Goal: Information Seeking & Learning: Learn about a topic

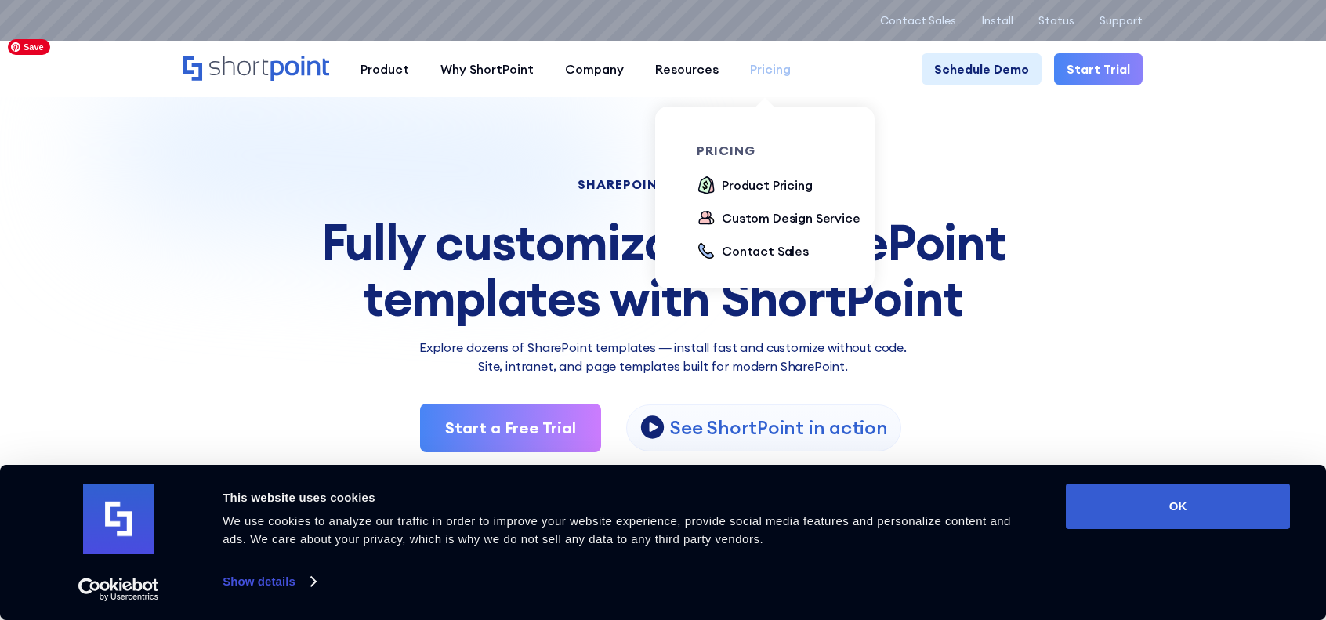
click at [774, 71] on div "Pricing" at bounding box center [770, 69] width 41 height 19
click at [755, 187] on div "Product Pricing" at bounding box center [767, 185] width 91 height 19
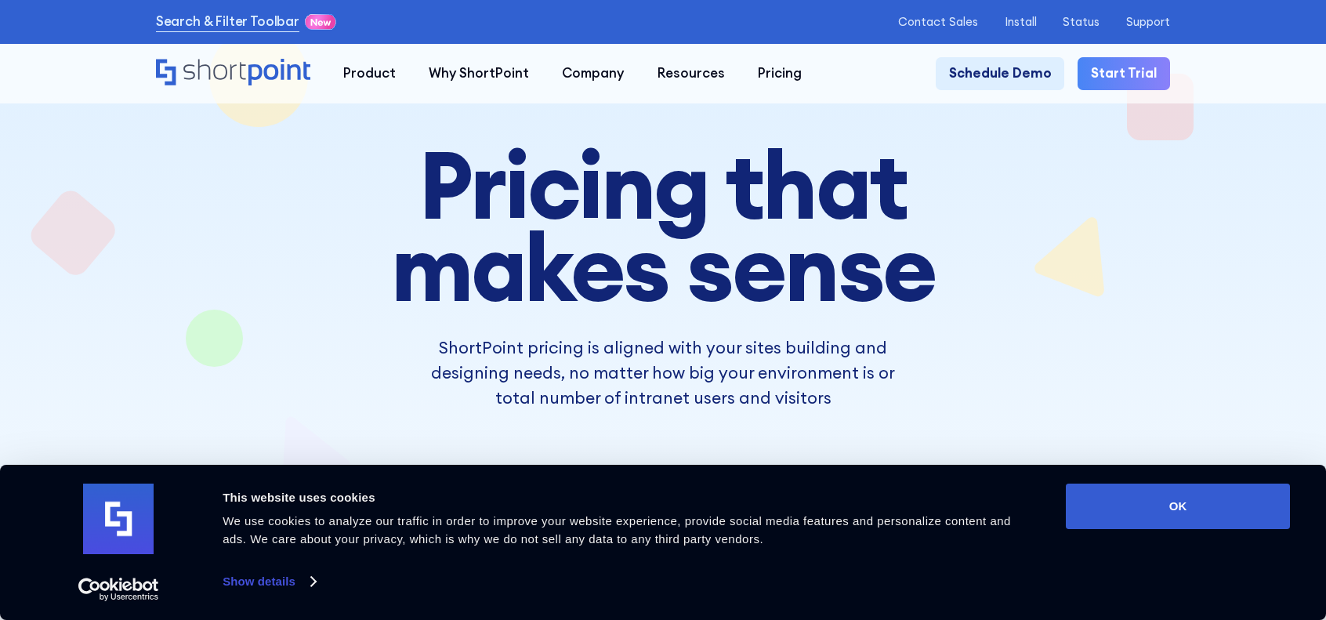
scroll to position [78, 0]
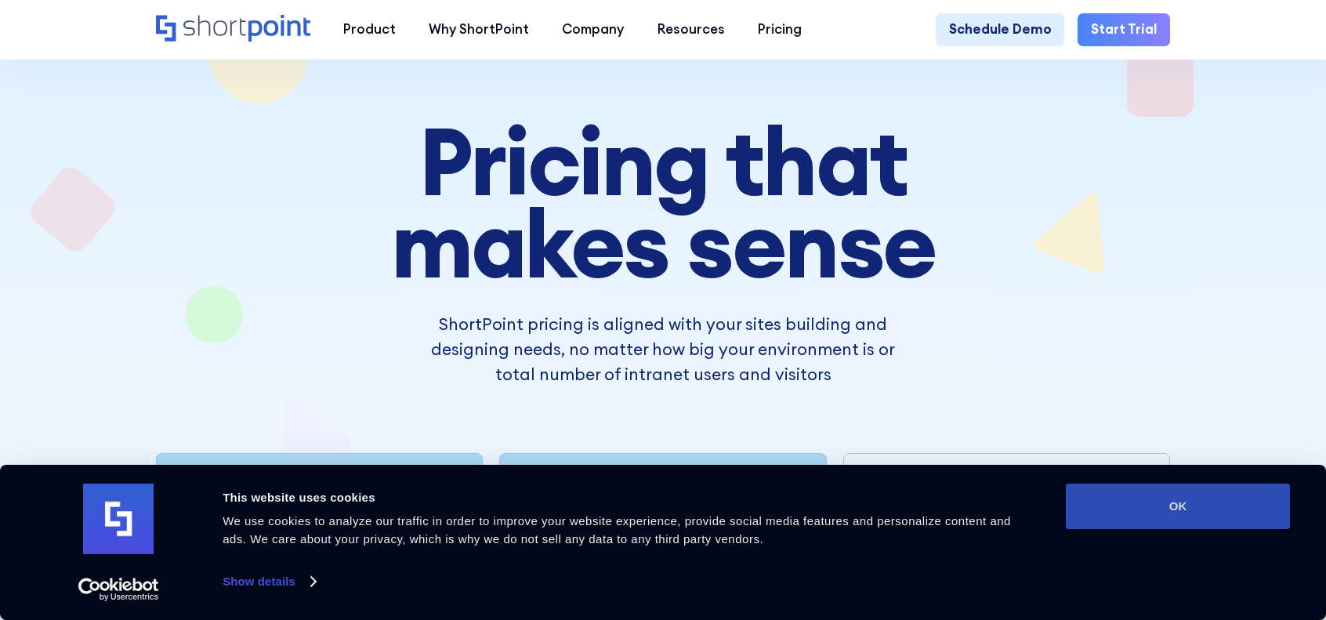
click at [1204, 525] on button "OK" at bounding box center [1178, 506] width 224 height 45
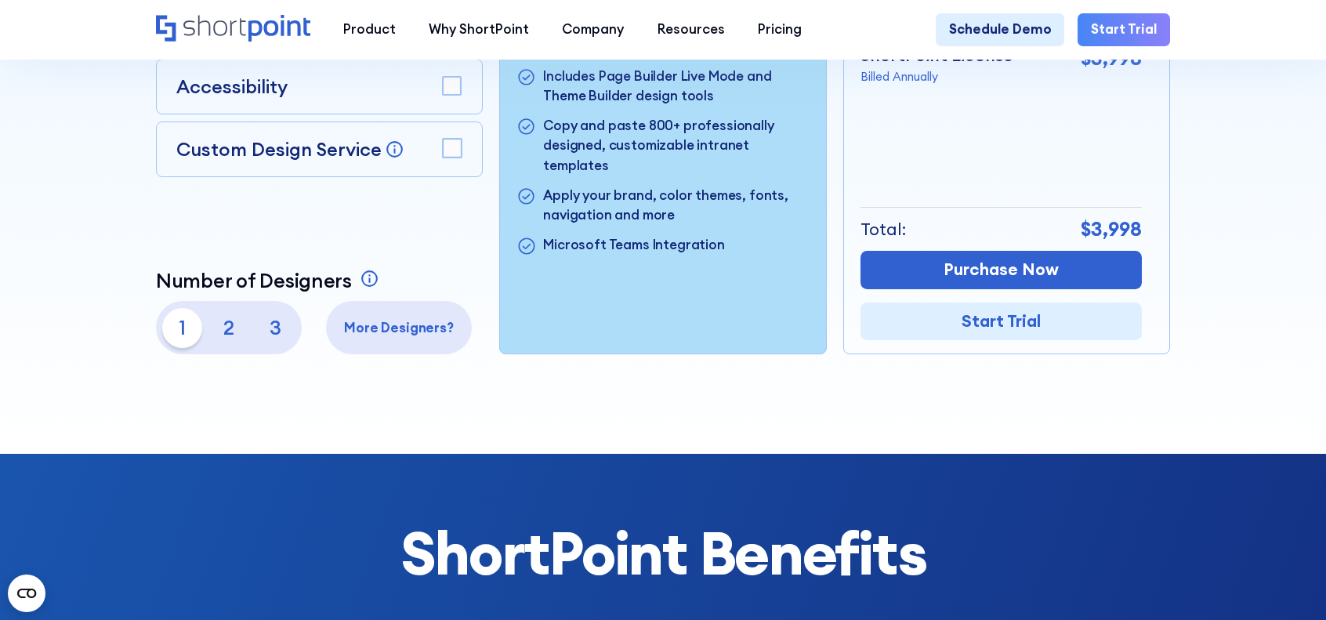
scroll to position [549, 0]
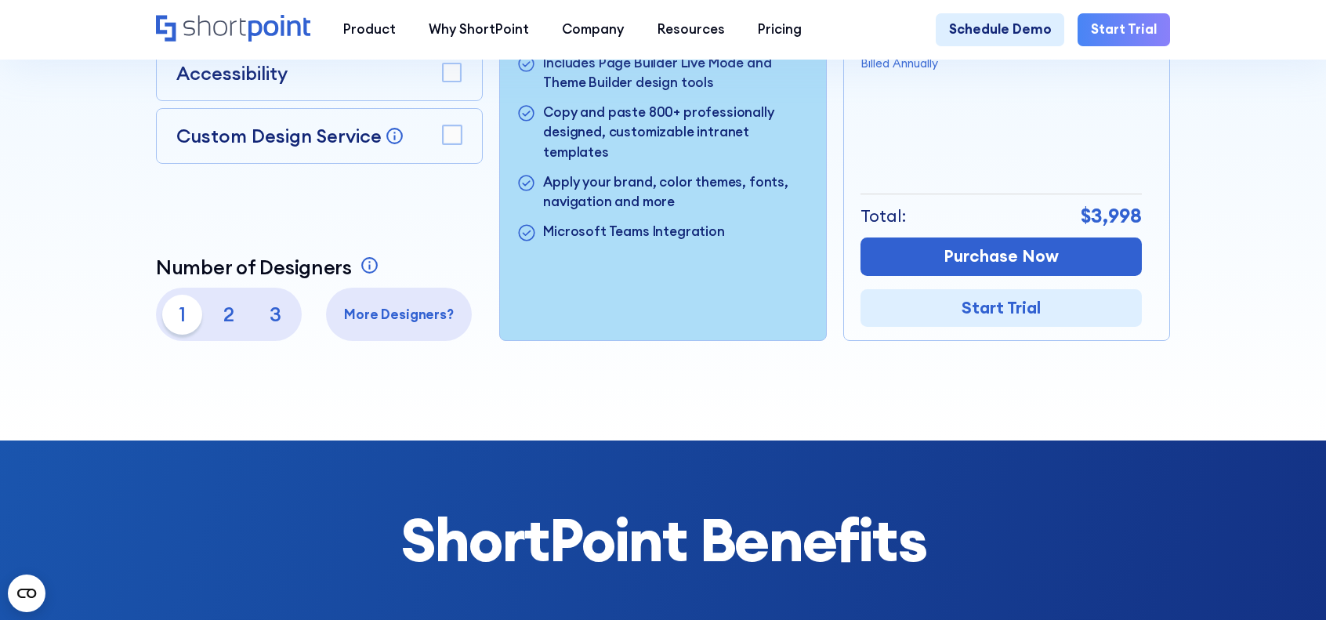
click at [452, 142] on rect at bounding box center [452, 134] width 18 height 18
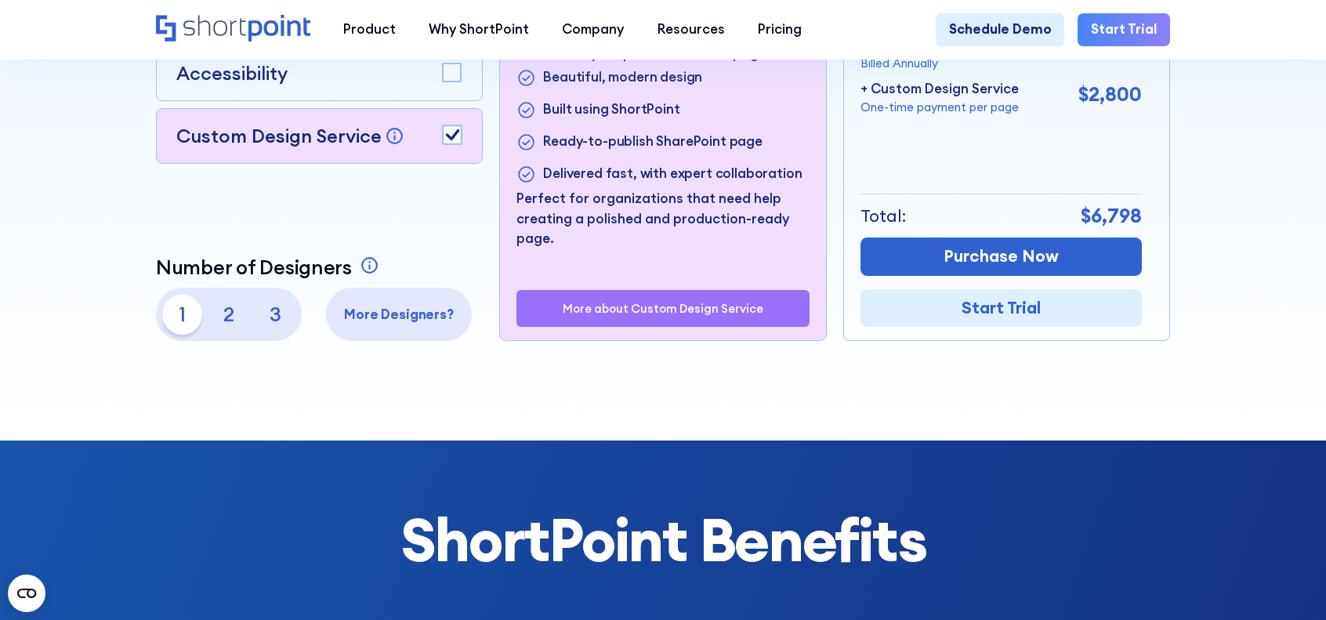
click at [453, 143] on rect at bounding box center [452, 134] width 18 height 18
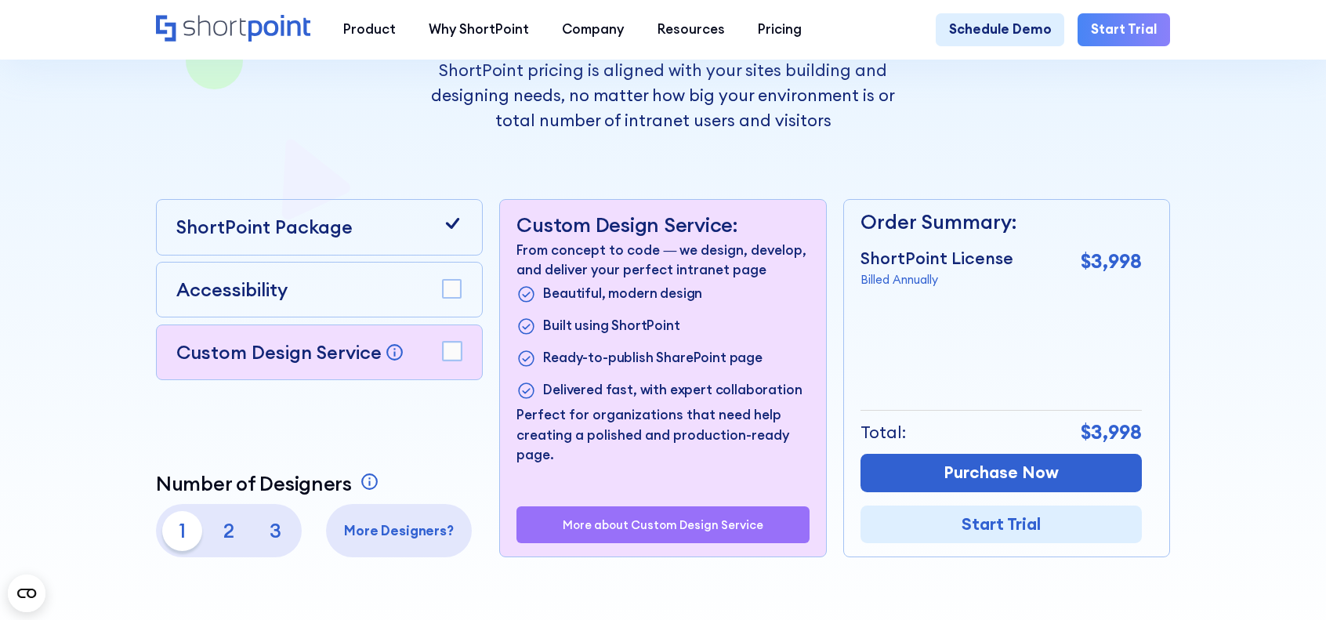
scroll to position [314, 0]
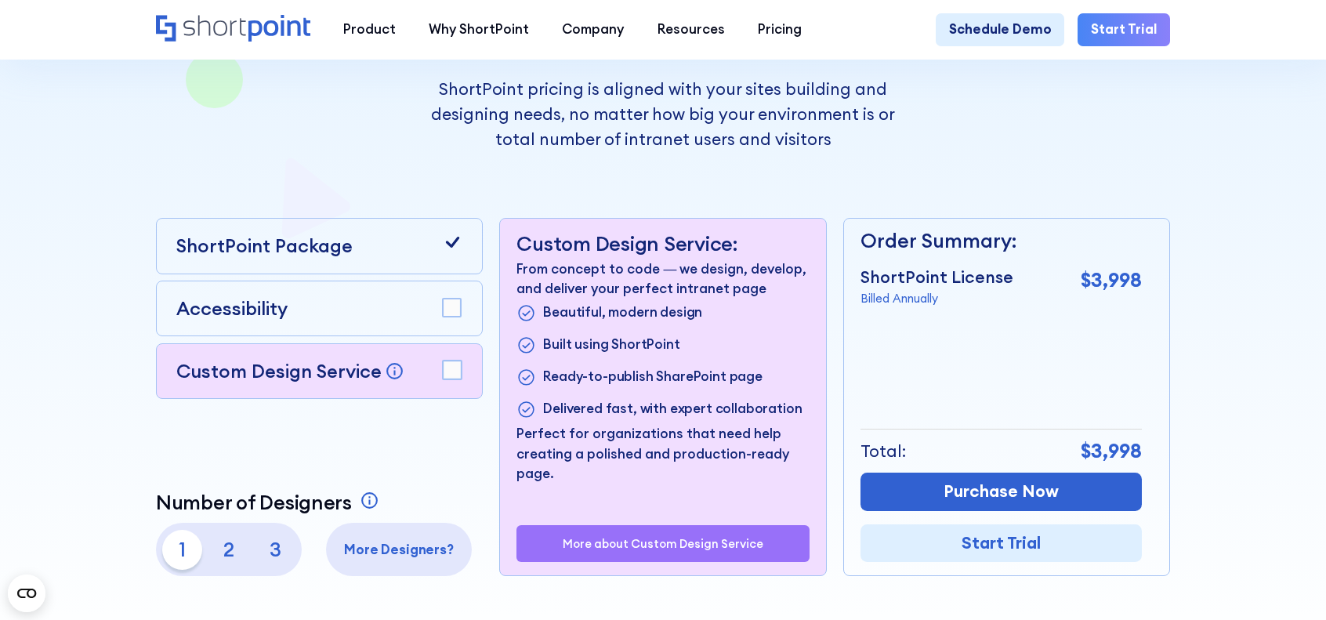
click at [453, 371] on rect at bounding box center [452, 370] width 18 height 18
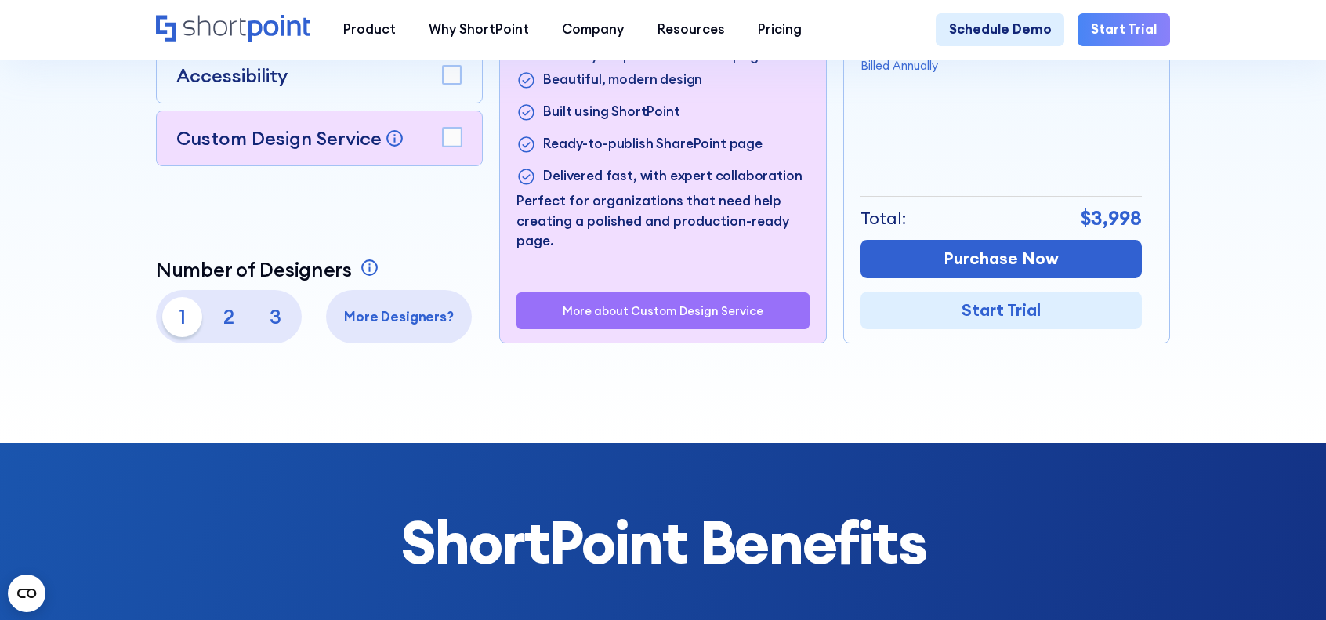
scroll to position [549, 0]
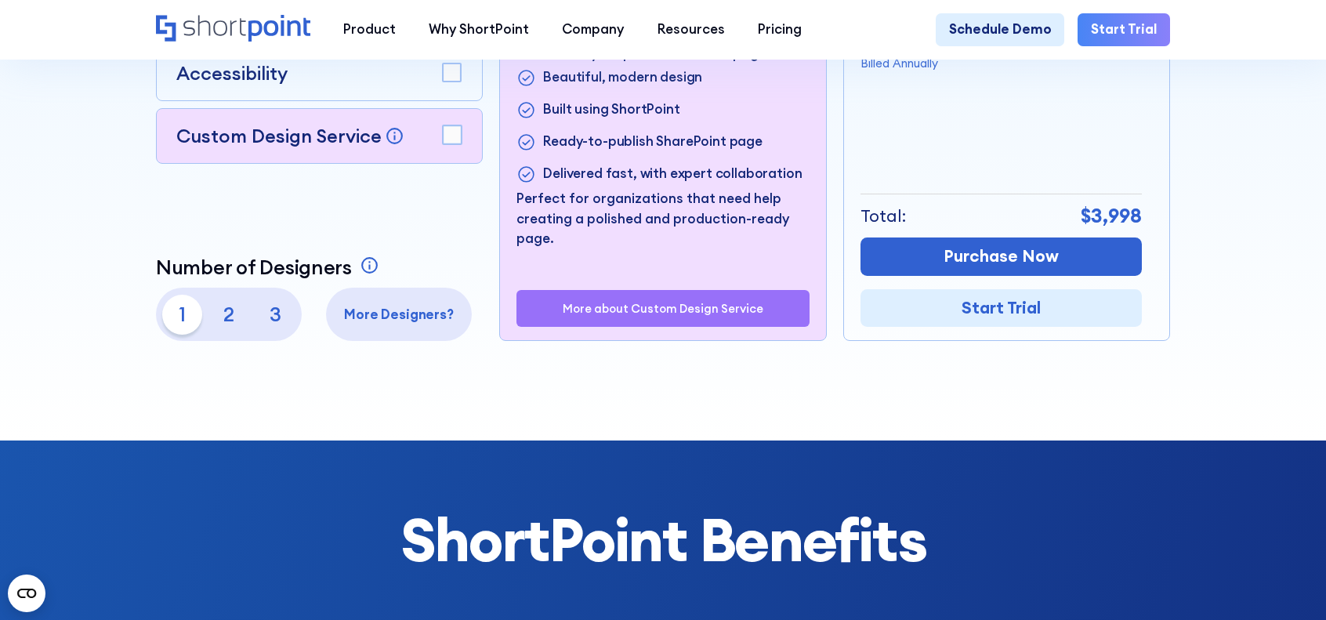
click at [224, 323] on p "2" at bounding box center [229, 315] width 40 height 40
click at [174, 321] on p "1" at bounding box center [182, 315] width 40 height 40
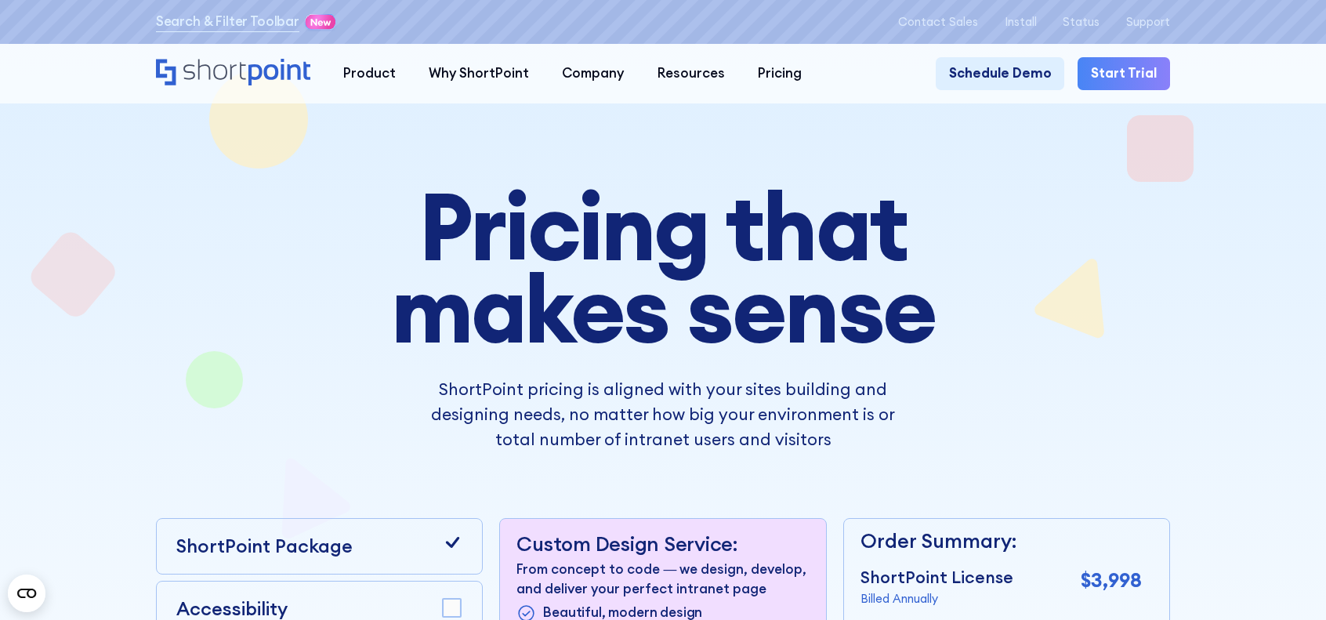
scroll to position [0, 0]
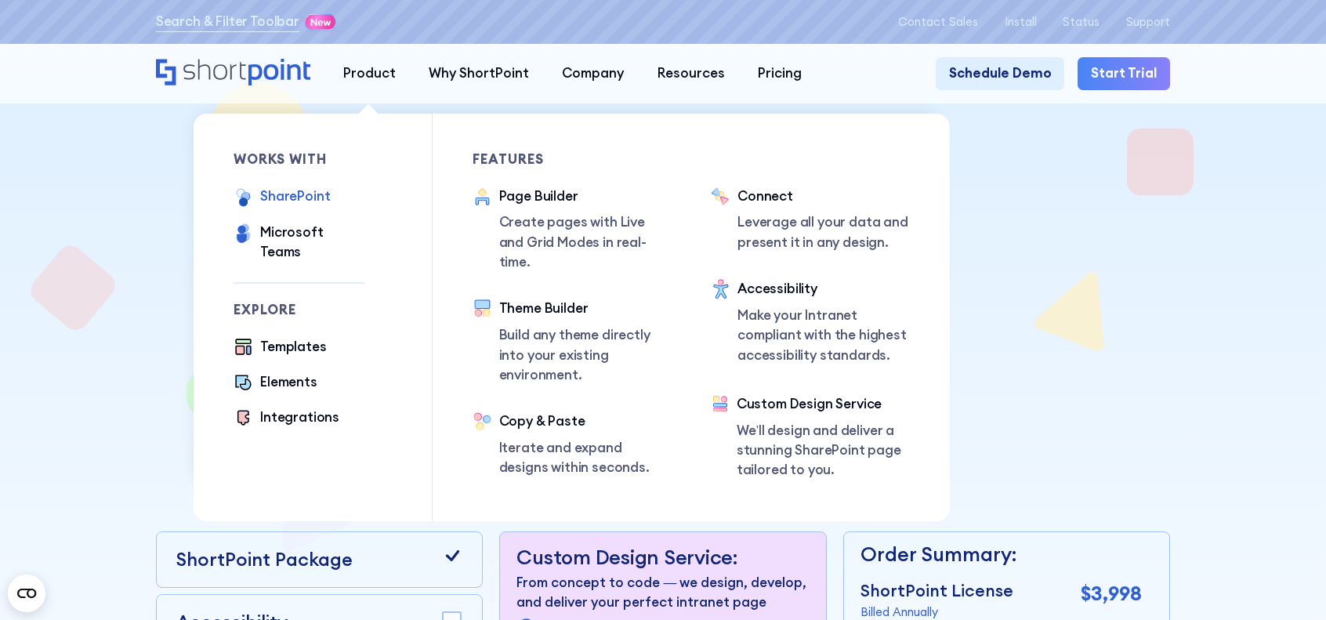
click at [315, 203] on div "SharePoint" at bounding box center [295, 197] width 70 height 20
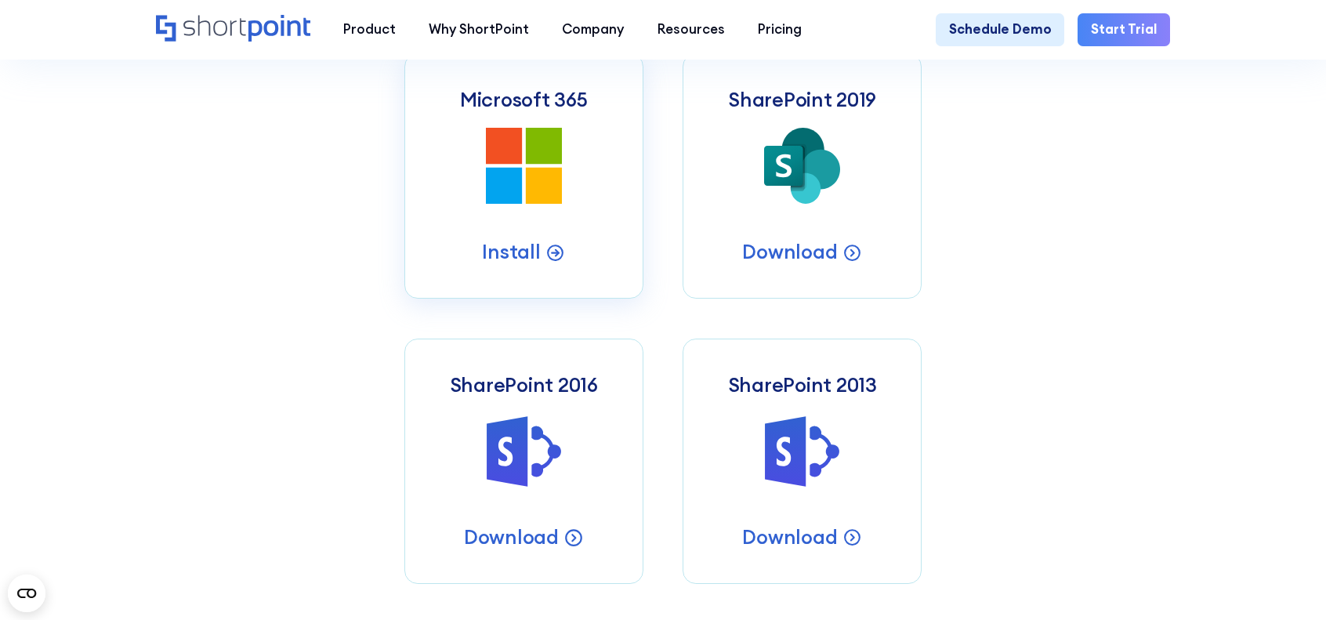
scroll to position [706, 0]
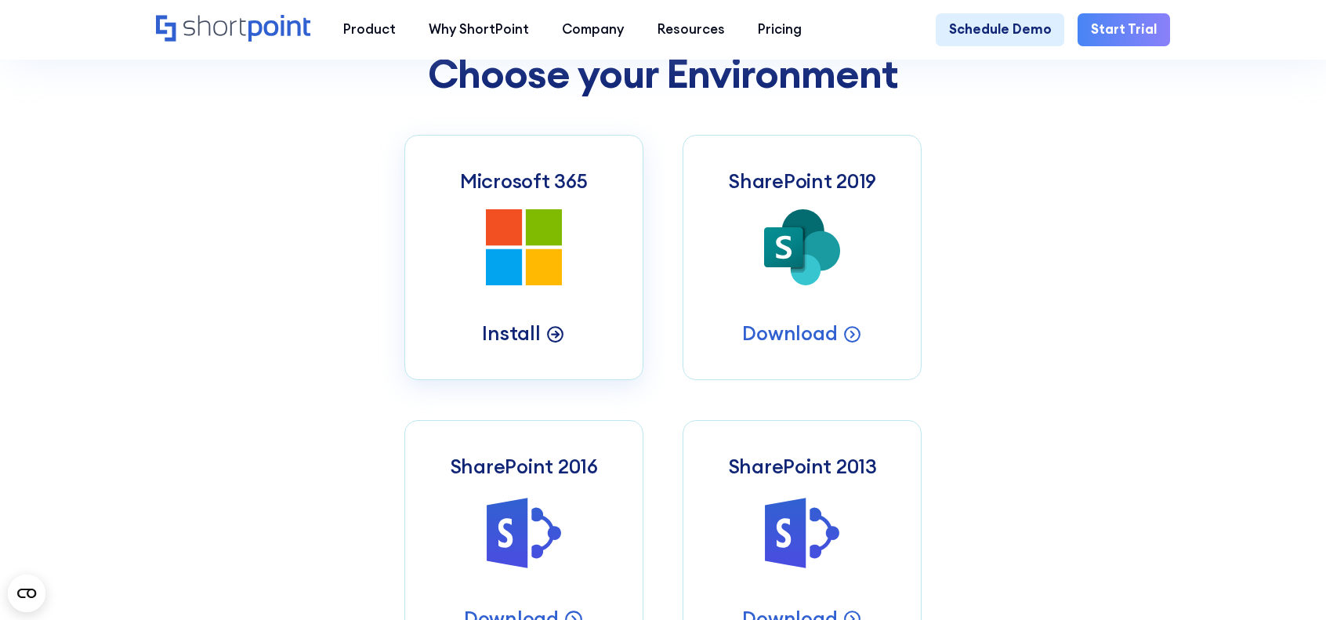
click at [536, 343] on p "Install" at bounding box center [511, 334] width 58 height 26
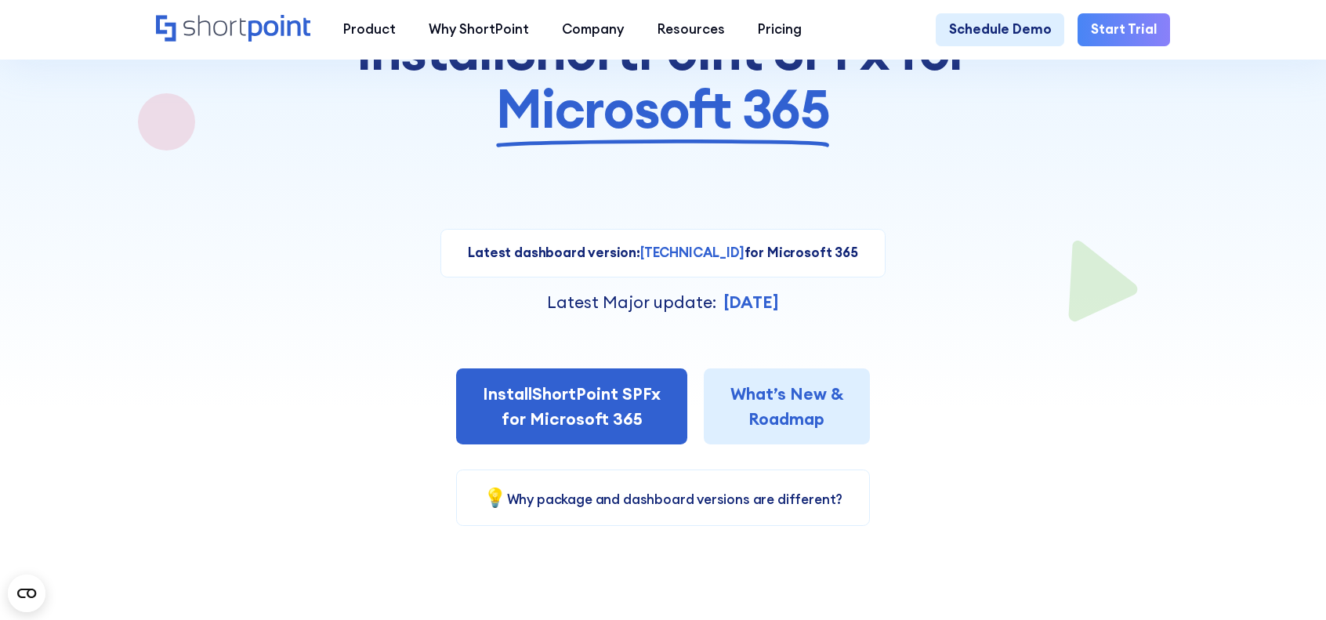
scroll to position [235, 0]
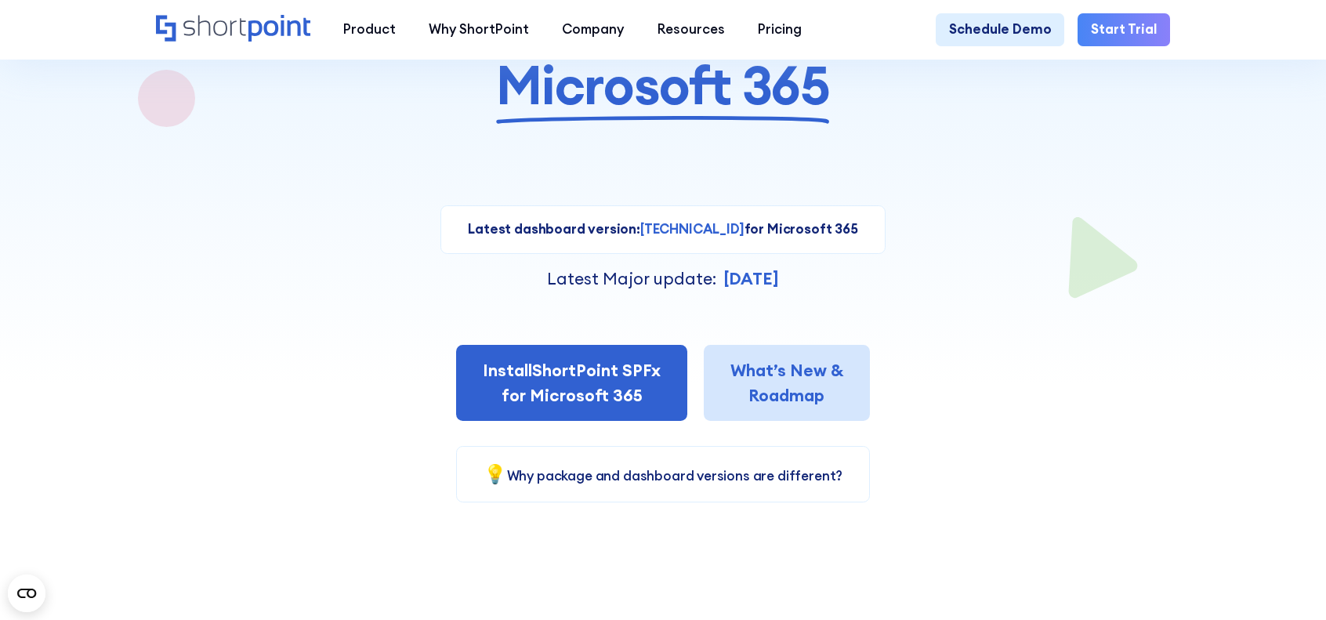
click at [789, 396] on link "What’s New & Roadmap" at bounding box center [787, 383] width 166 height 76
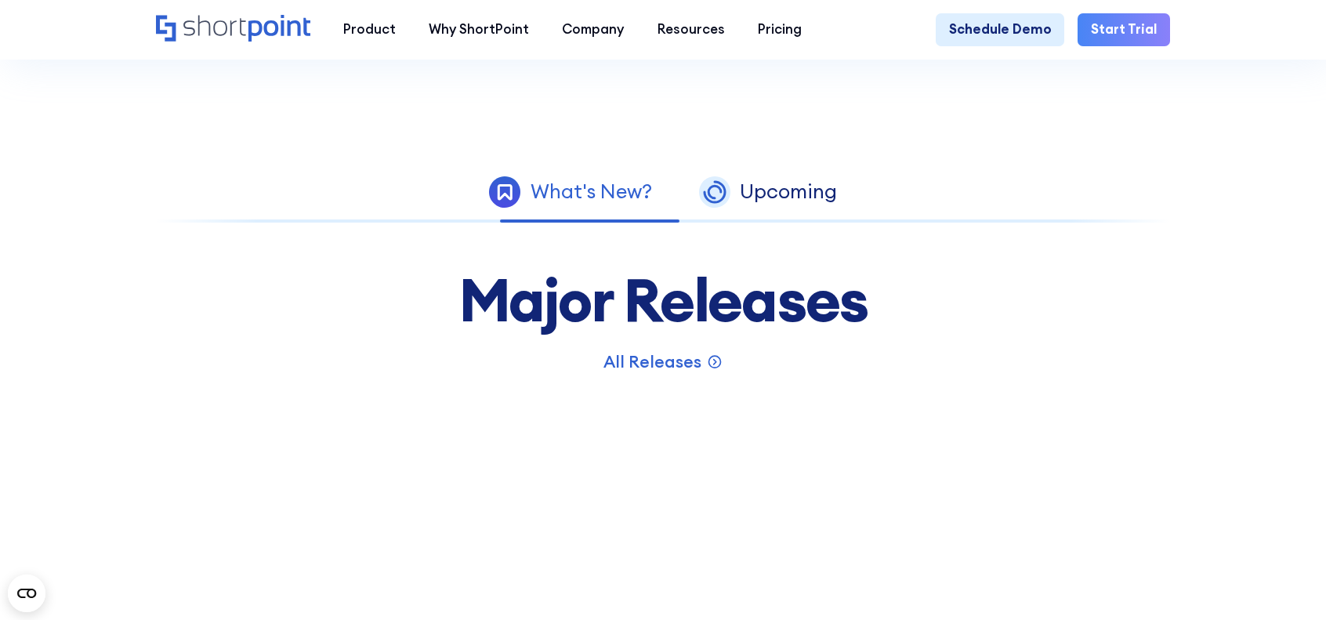
scroll to position [941, 0]
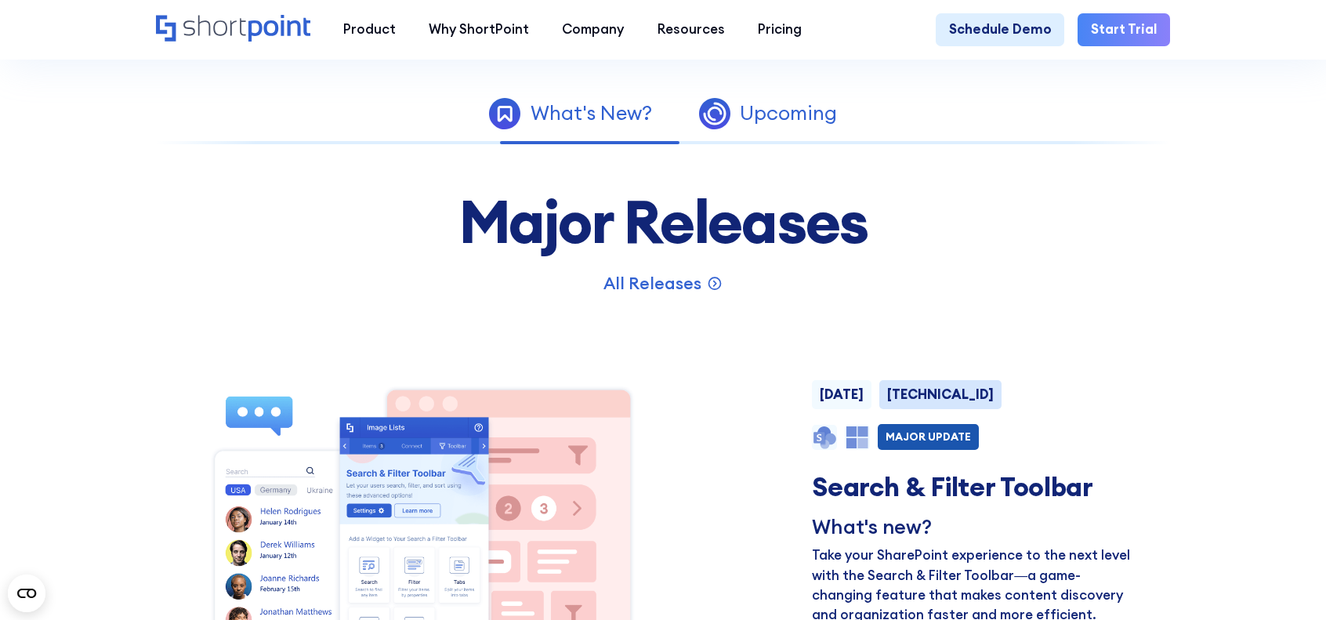
click at [806, 123] on div "Upcoming" at bounding box center [788, 113] width 97 height 20
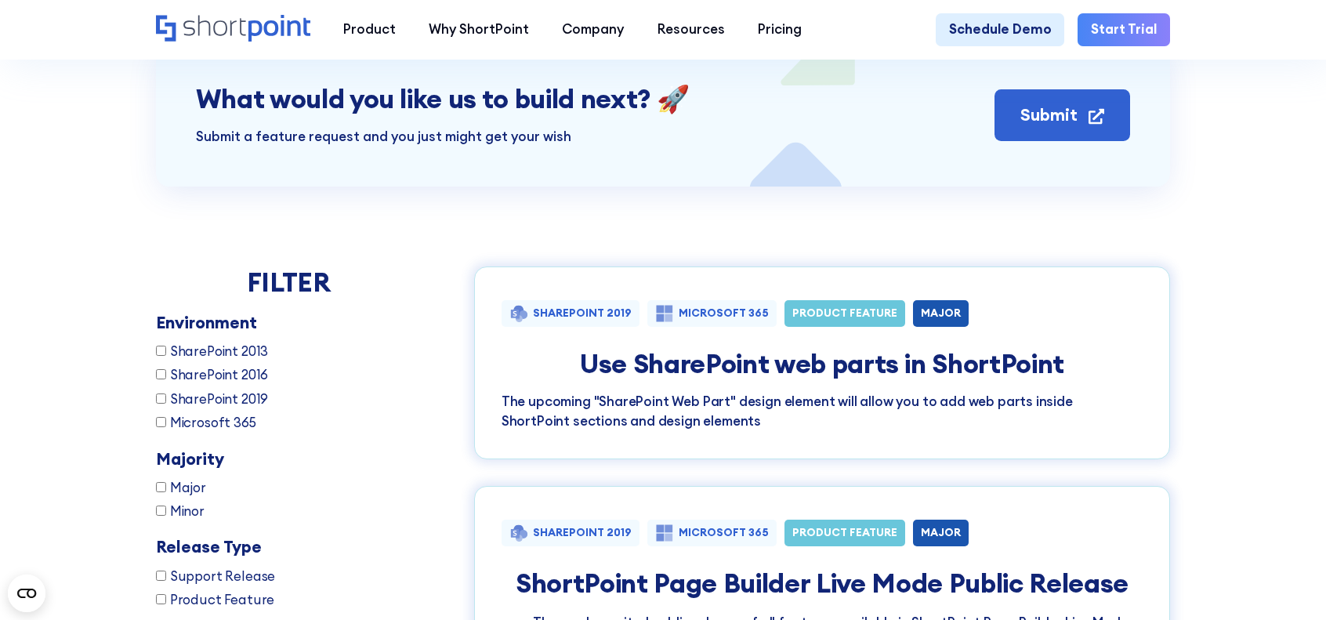
scroll to position [1097, 0]
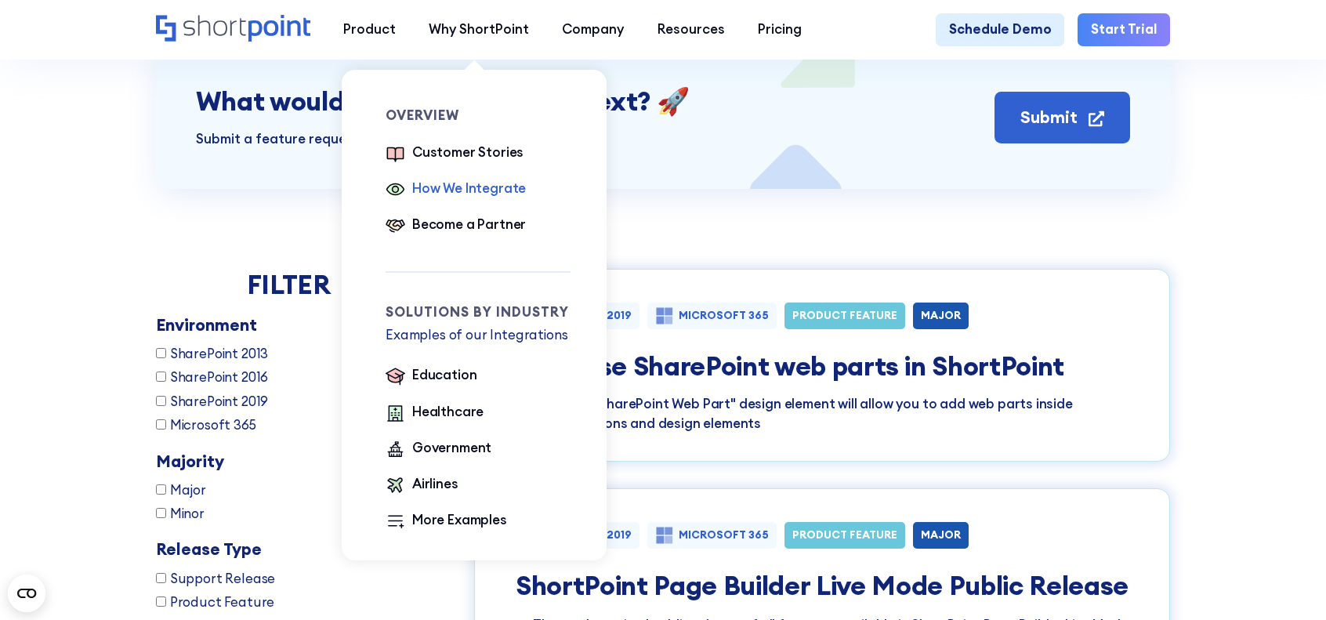
click at [441, 187] on div "How We Integrate" at bounding box center [469, 189] width 114 height 20
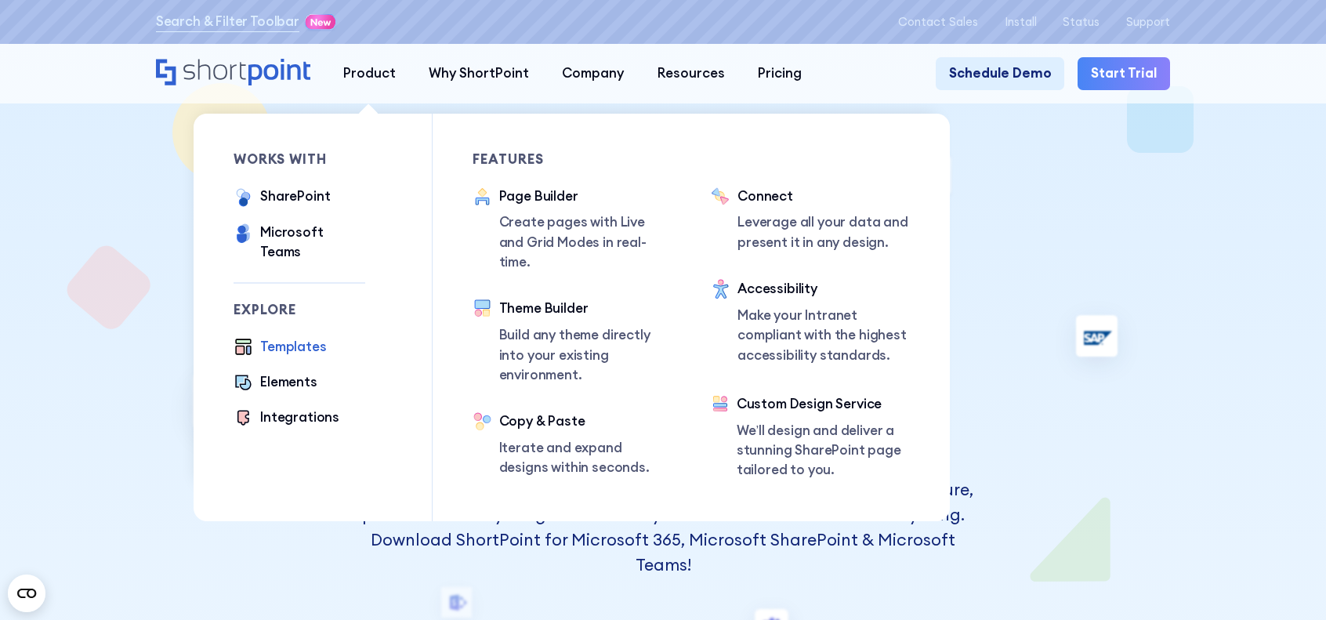
click at [290, 337] on div "Templates" at bounding box center [293, 347] width 66 height 20
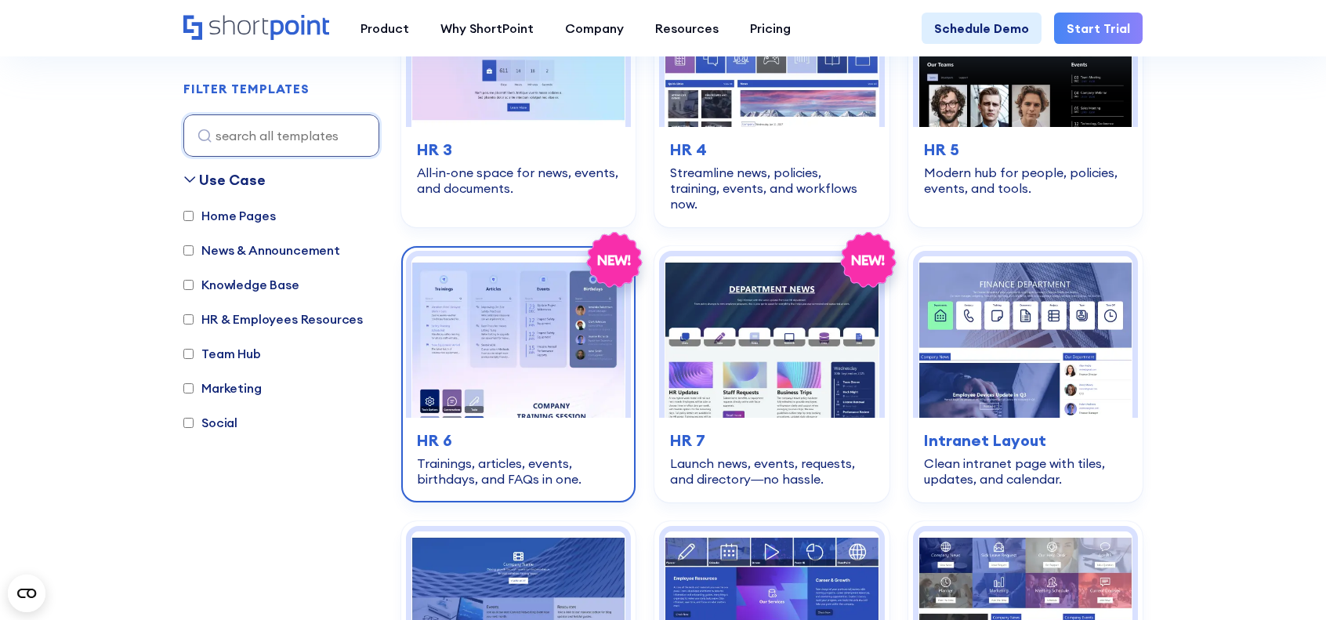
scroll to position [941, 0]
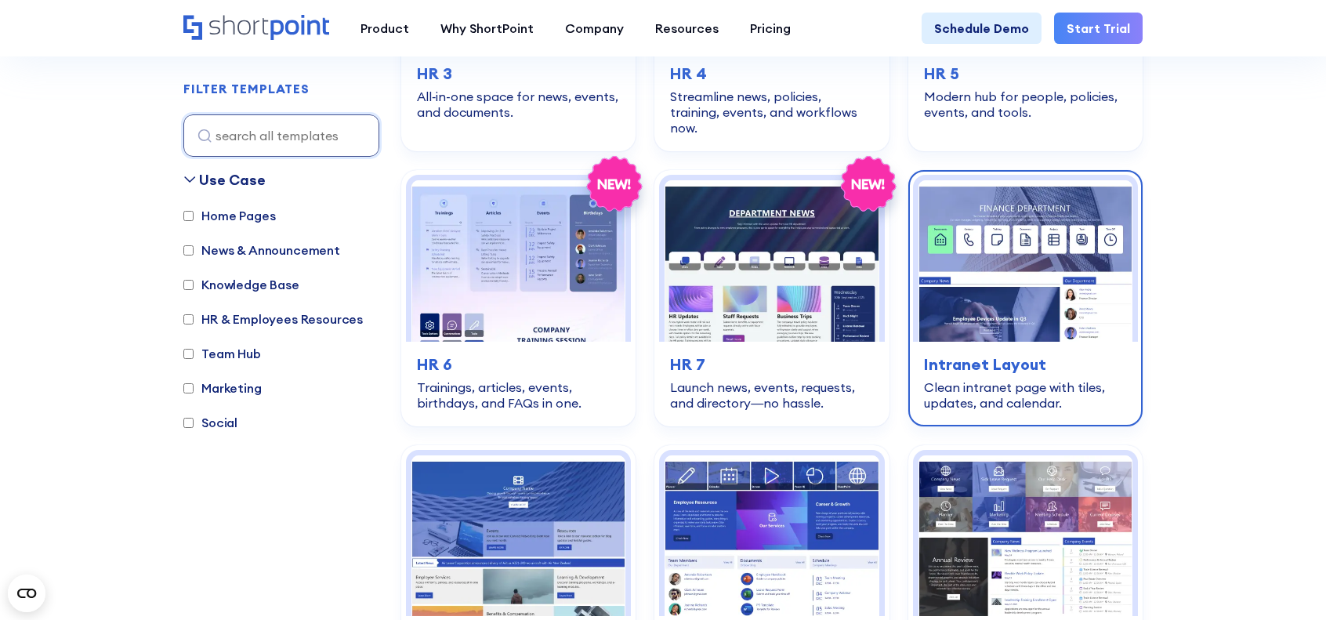
click at [1053, 355] on h3 "Intranet Layout" at bounding box center [1025, 365] width 203 height 24
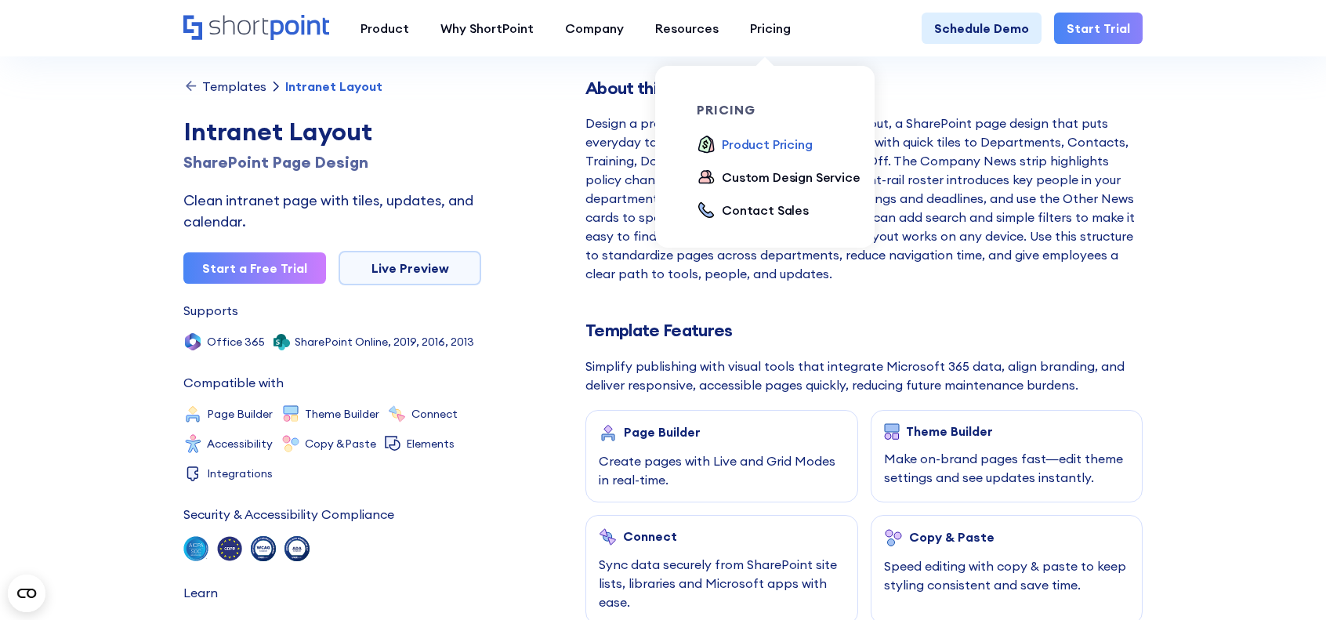
click at [745, 136] on div "Product Pricing" at bounding box center [767, 144] width 91 height 19
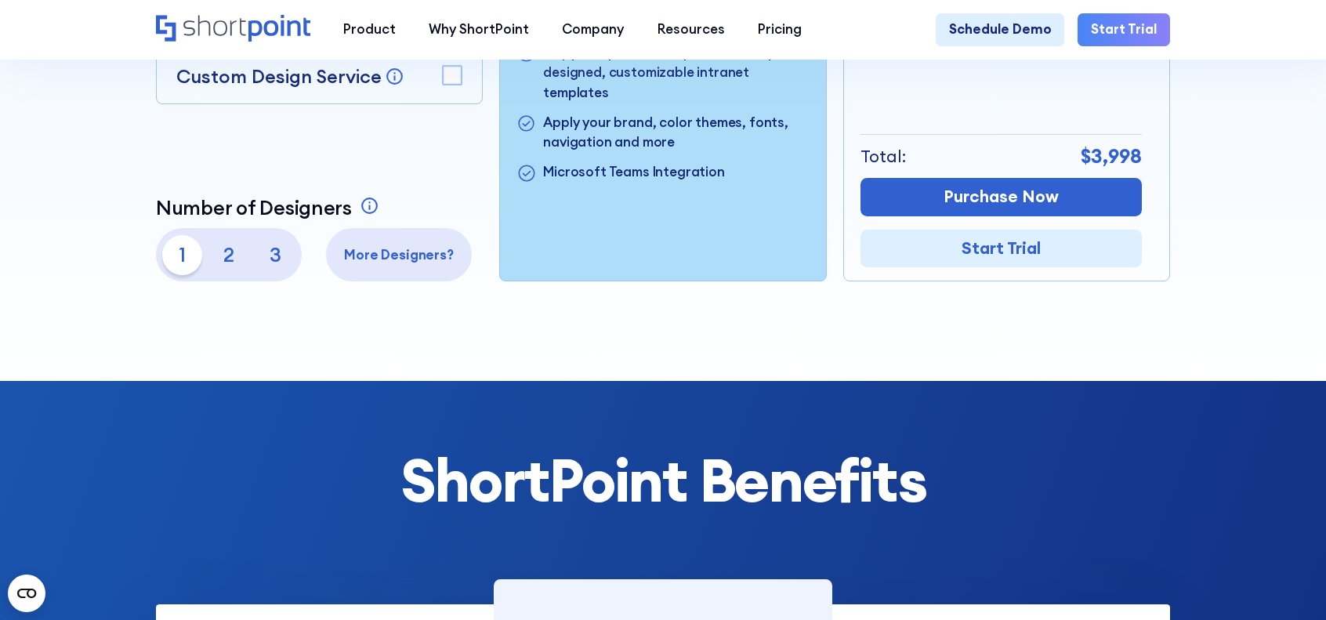
scroll to position [627, 0]
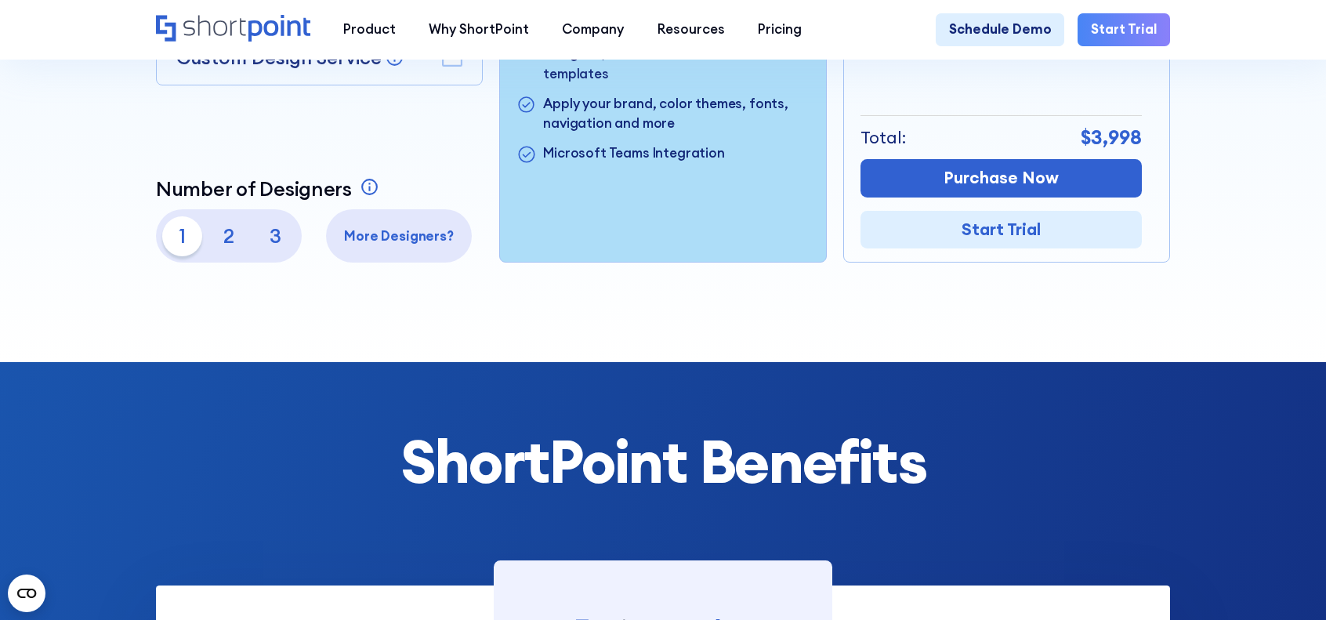
click at [223, 245] on p "2" at bounding box center [229, 236] width 40 height 40
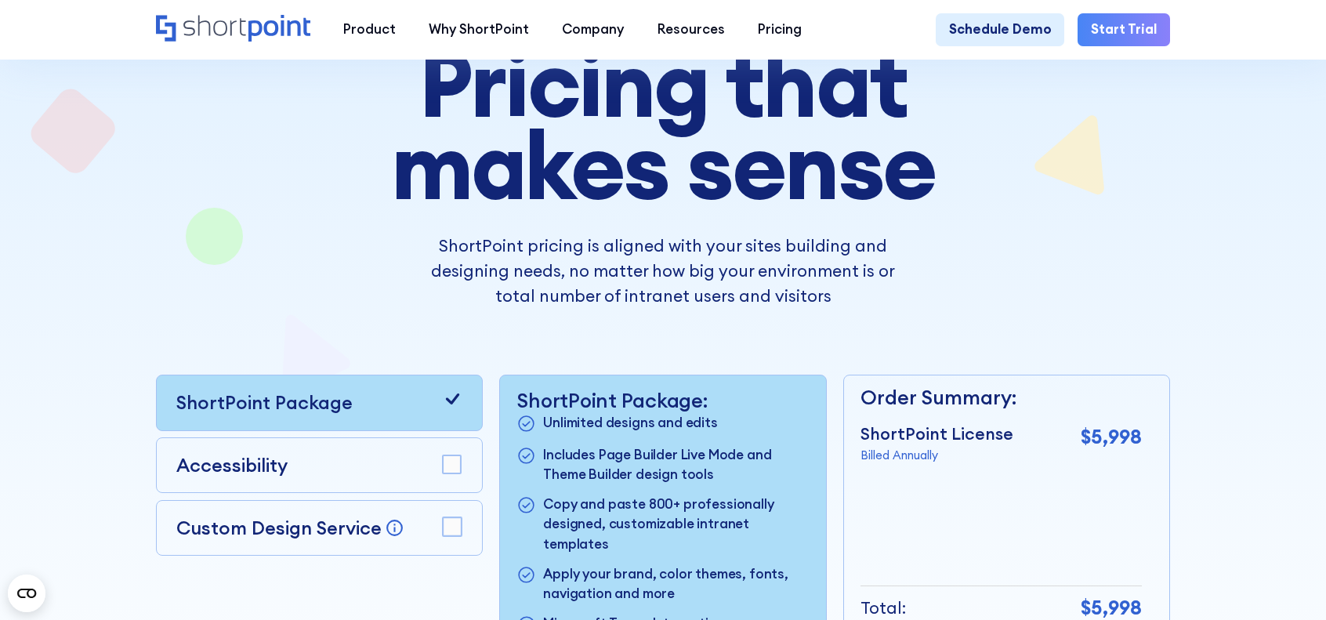
scroll to position [157, 0]
